Goal: Task Accomplishment & Management: Manage account settings

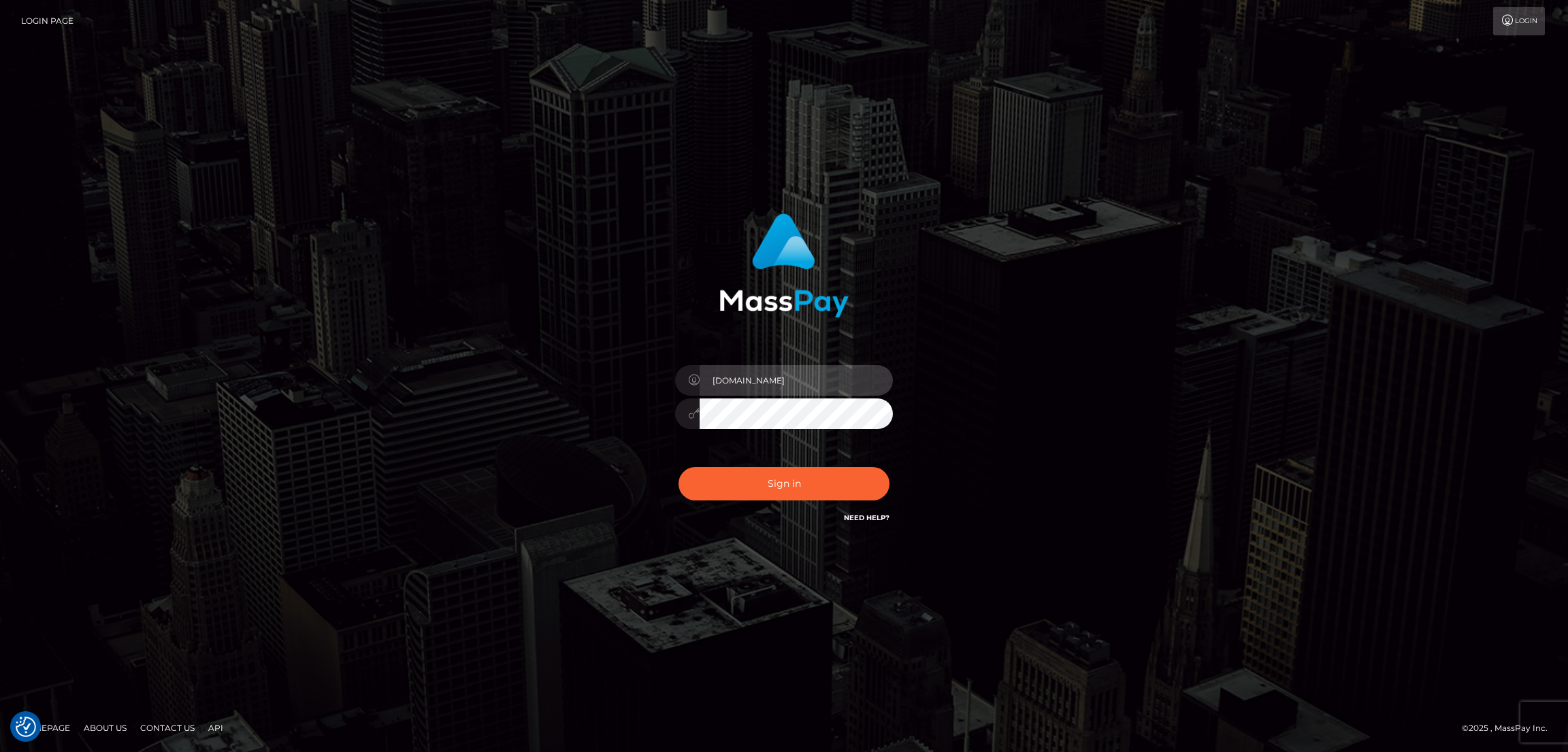
click at [797, 380] on input "[DOMAIN_NAME]" at bounding box center [796, 380] width 193 height 31
type input "[DOMAIN_NAME]"
click at [795, 483] on button "Sign in" at bounding box center [783, 484] width 211 height 33
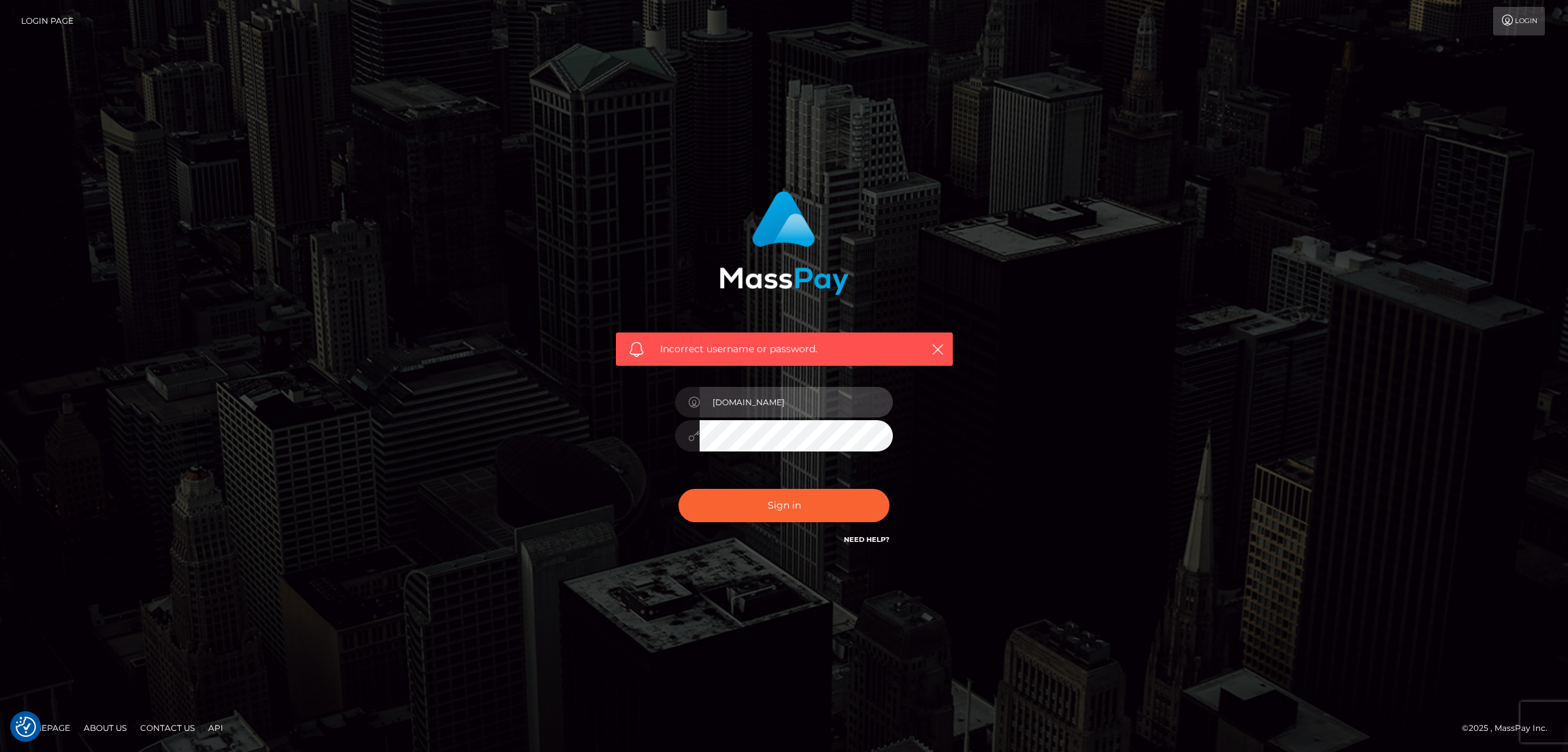
click at [790, 408] on input "[DOMAIN_NAME]" at bounding box center [796, 402] width 193 height 31
type input "by.es"
click at [811, 466] on div "by.es" at bounding box center [784, 429] width 238 height 104
click at [787, 511] on button "Sign in" at bounding box center [783, 506] width 211 height 33
type input "[DOMAIN_NAME]"
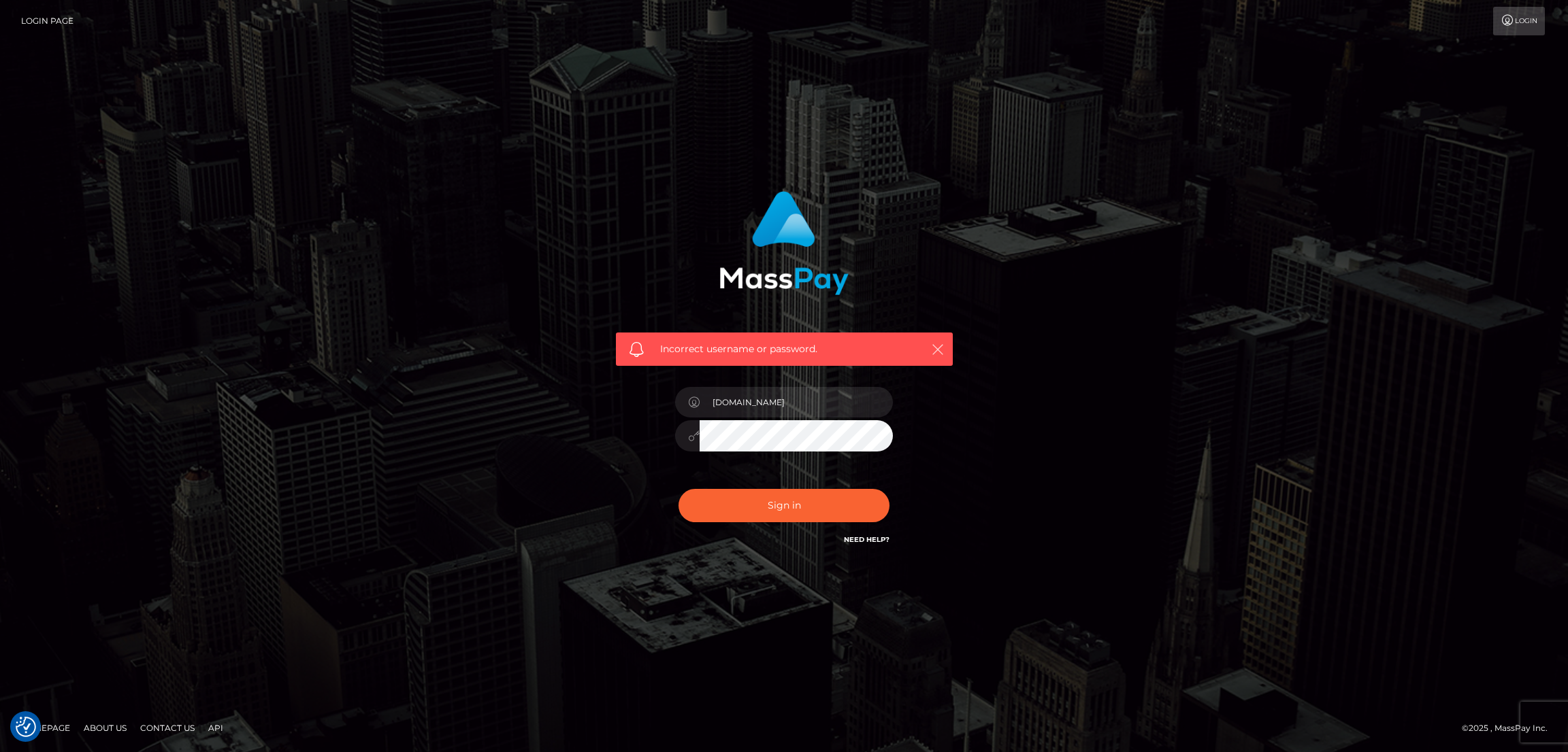
click at [942, 346] on icon "button" at bounding box center [937, 349] width 14 height 14
click at [813, 512] on button "Sign in" at bounding box center [783, 506] width 211 height 33
click at [782, 405] on input "[DOMAIN_NAME]" at bounding box center [796, 402] width 193 height 31
type input "by.es2"
click at [687, 441] on div at bounding box center [687, 436] width 24 height 32
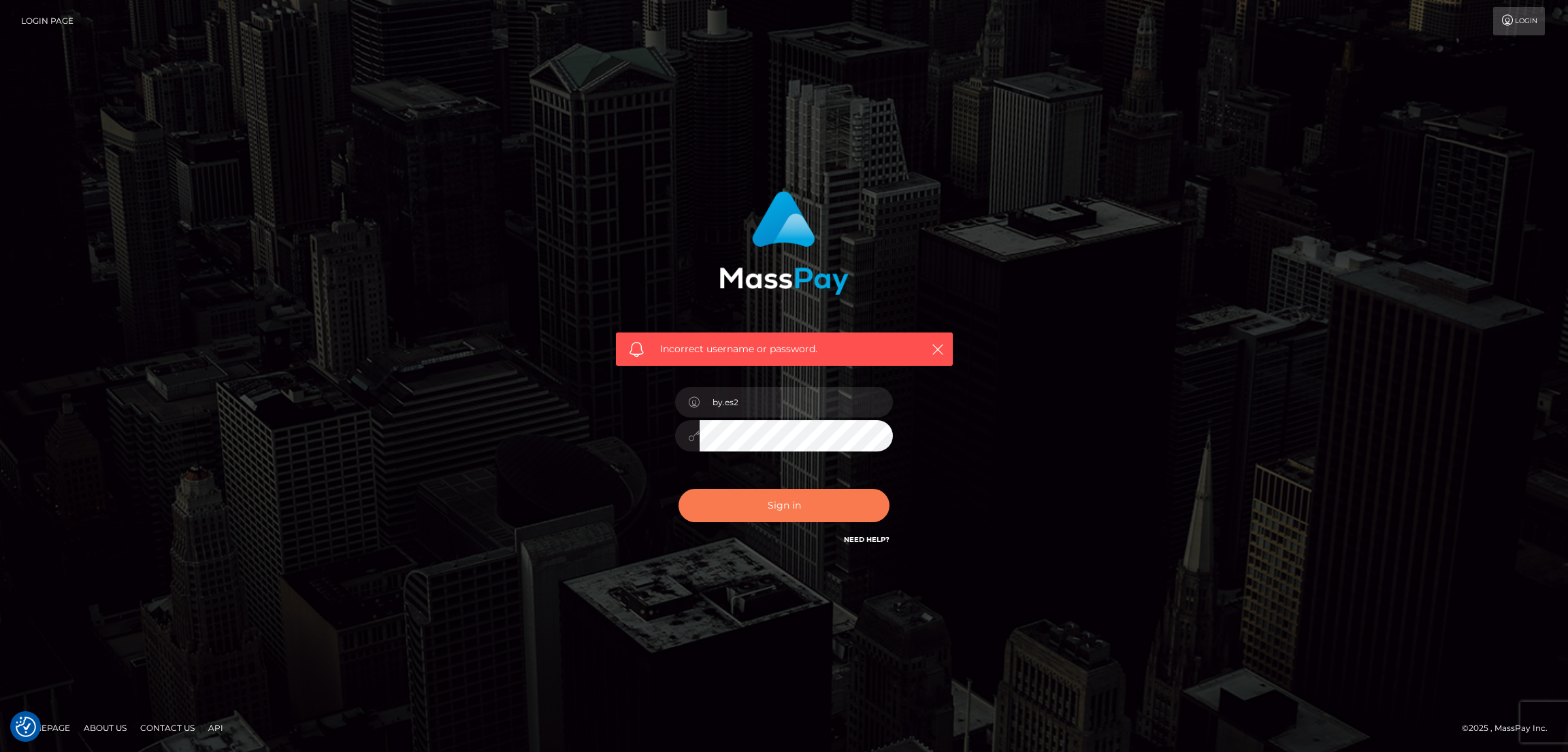
click at [749, 510] on button "Sign in" at bounding box center [783, 506] width 211 height 33
type input "[DOMAIN_NAME]"
click at [937, 347] on icon "button" at bounding box center [937, 349] width 14 height 14
click at [944, 344] on icon "button" at bounding box center [937, 349] width 14 height 14
click at [886, 551] on div "Need Help?" at bounding box center [866, 541] width 46 height 17
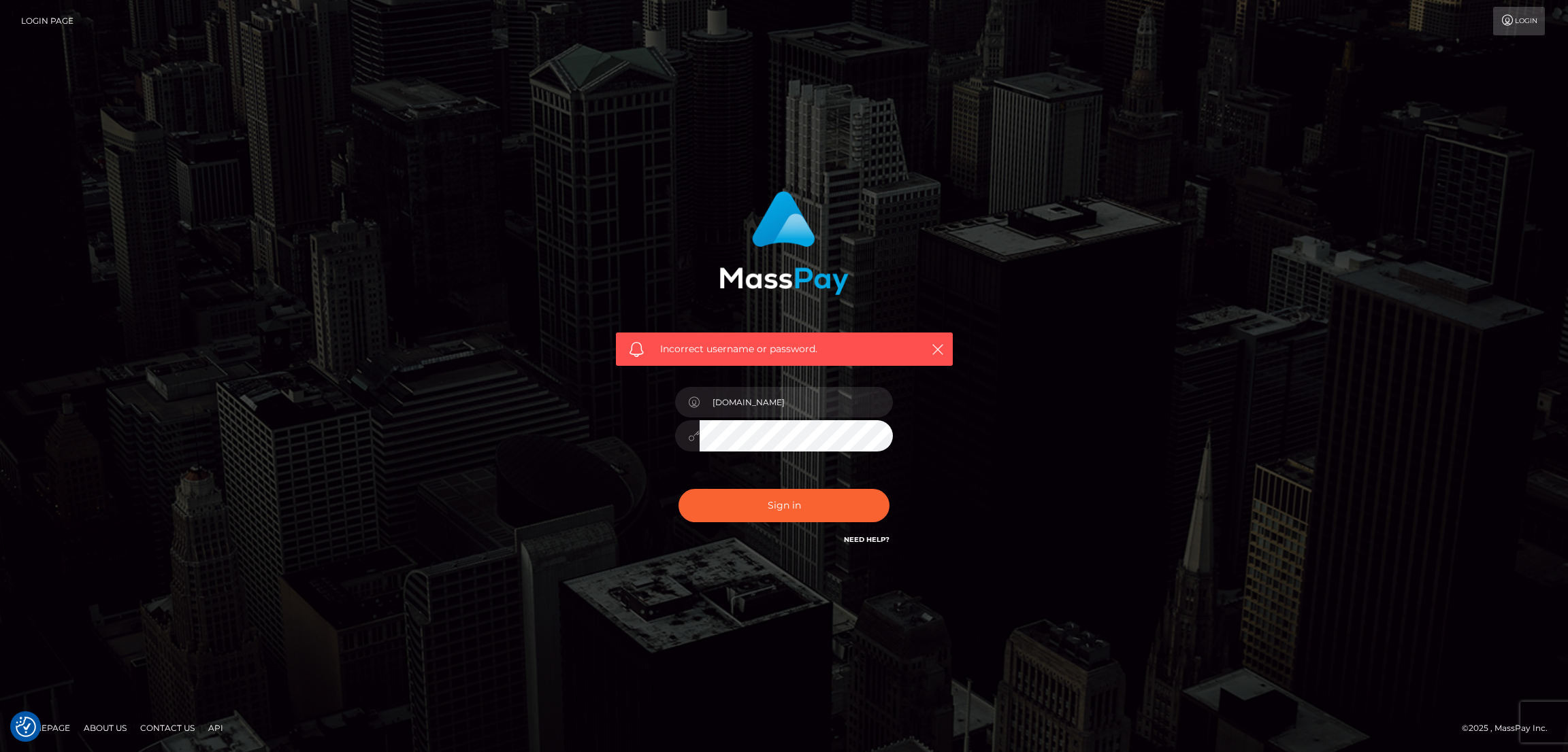
click at [897, 316] on div "Incorrect username or password." at bounding box center [784, 274] width 358 height 186
click at [760, 397] on input "[DOMAIN_NAME]" at bounding box center [796, 402] width 193 height 31
